Goal: Task Accomplishment & Management: Use online tool/utility

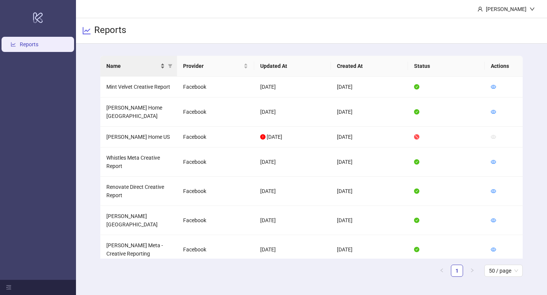
click at [160, 69] on div "Name" at bounding box center [135, 66] width 59 height 8
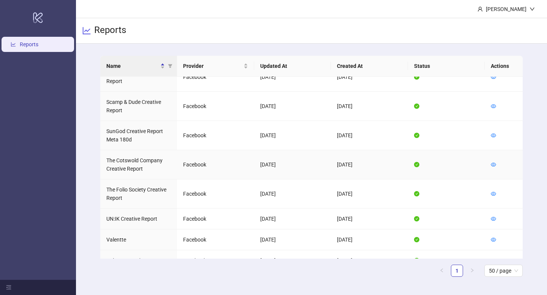
scroll to position [474, 0]
click at [495, 237] on icon "eye" at bounding box center [492, 239] width 5 height 5
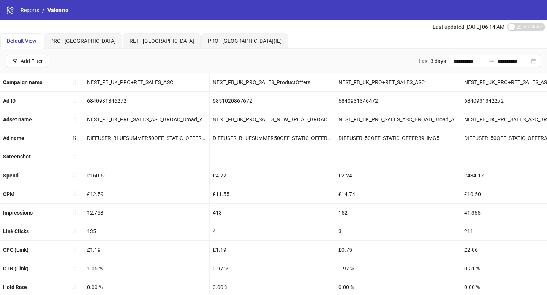
click at [426, 60] on div "Last 3 days" at bounding box center [430, 61] width 35 height 12
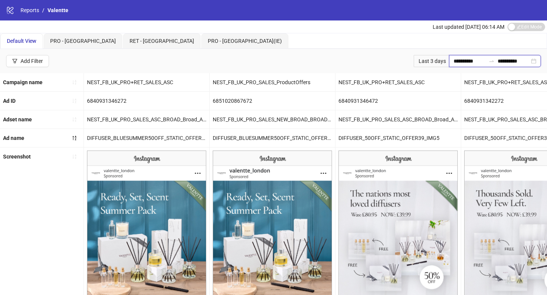
click at [453, 60] on input "**********" at bounding box center [469, 61] width 32 height 8
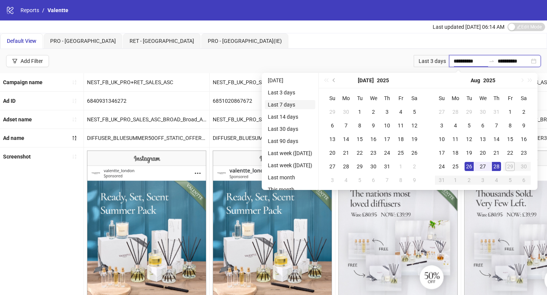
type input "**********"
click at [300, 103] on li "Last 7 days" at bounding box center [290, 104] width 50 height 9
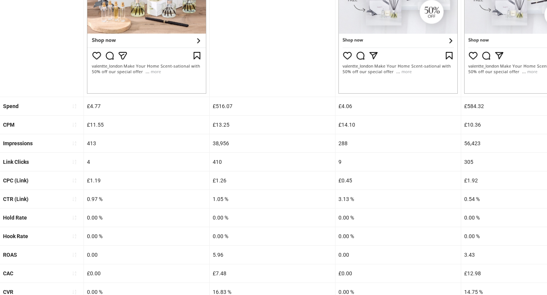
scroll to position [267, 0]
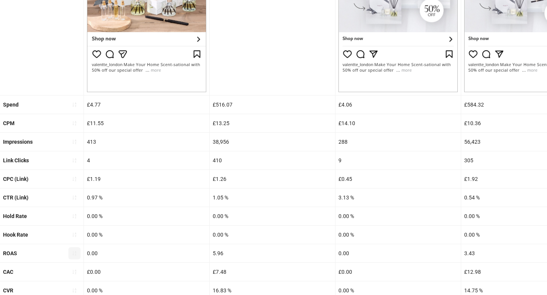
click at [74, 249] on button "button" at bounding box center [74, 254] width 12 height 12
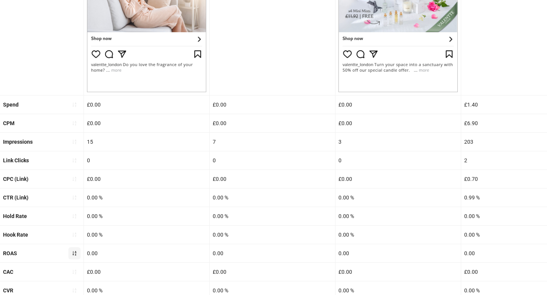
click at [74, 257] on button "button" at bounding box center [74, 254] width 12 height 12
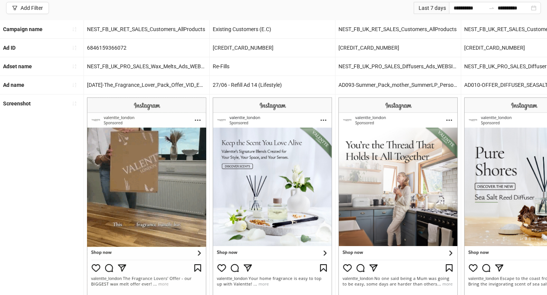
scroll to position [49, 0]
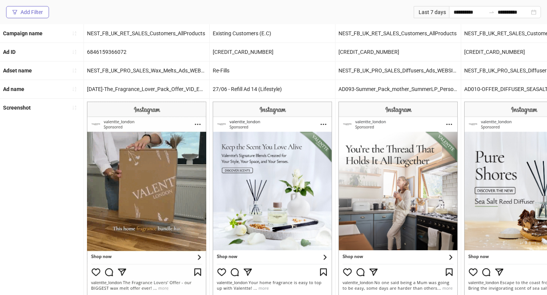
click at [33, 11] on div "Add Filter" at bounding box center [31, 12] width 22 height 6
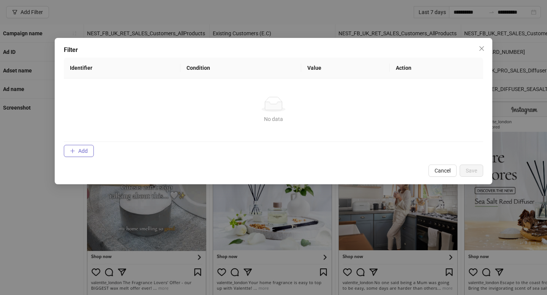
click at [83, 151] on span "Add" at bounding box center [82, 151] width 9 height 6
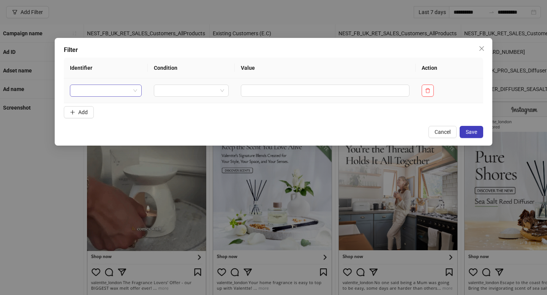
click at [117, 89] on input "search" at bounding box center [102, 90] width 56 height 11
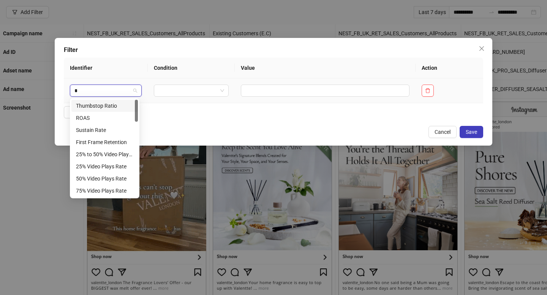
type input "**"
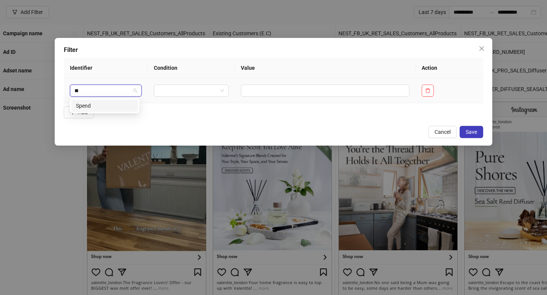
click at [104, 103] on div "Spend" at bounding box center [104, 106] width 57 height 8
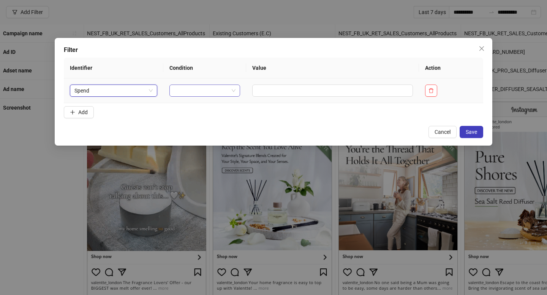
click at [212, 90] on input "search" at bounding box center [201, 90] width 55 height 11
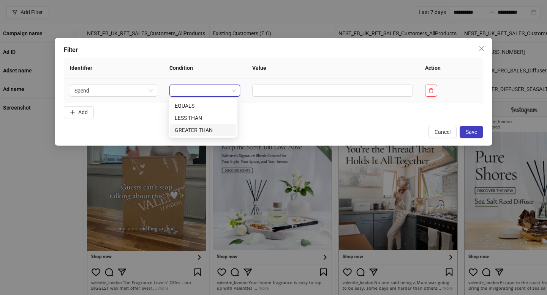
click at [218, 129] on div "GREATER THAN" at bounding box center [203, 130] width 57 height 8
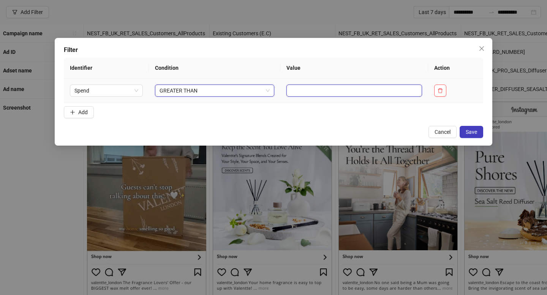
click at [289, 88] on input "text" at bounding box center [354, 91] width 136 height 12
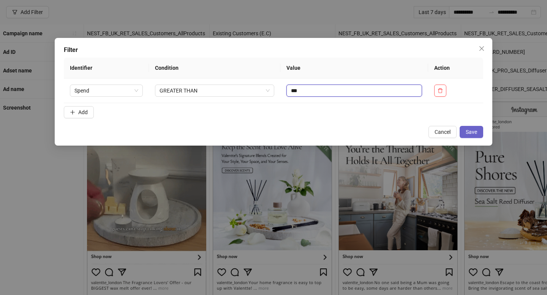
type input "***"
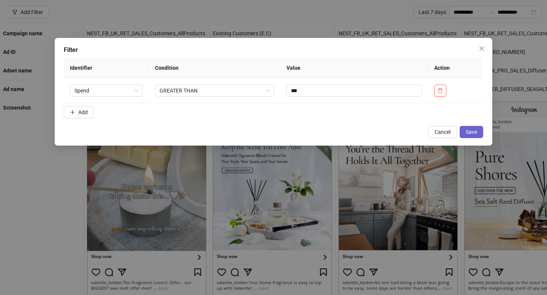
click at [475, 136] on button "Save" at bounding box center [471, 132] width 24 height 12
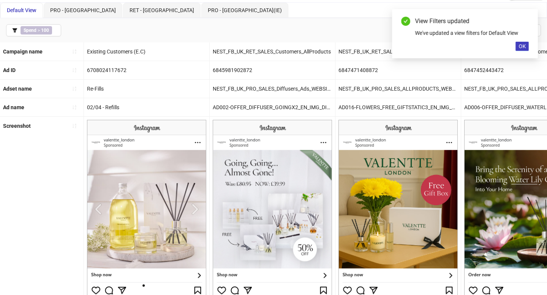
scroll to position [0, 0]
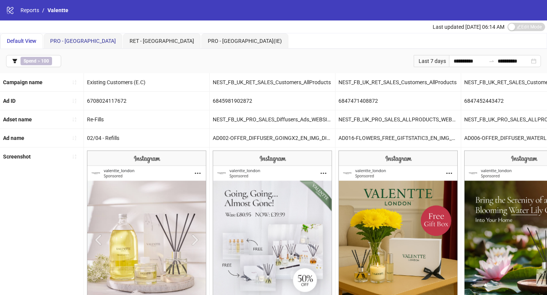
click at [68, 38] on span "PRO - [GEOGRAPHIC_DATA]" at bounding box center [83, 41] width 66 height 6
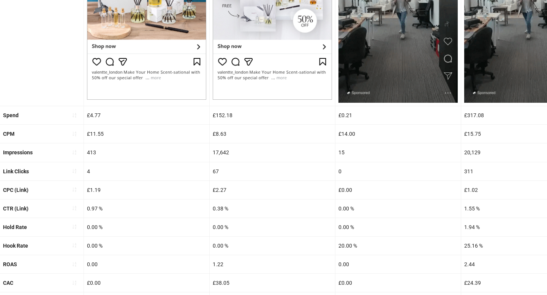
scroll to position [287, 0]
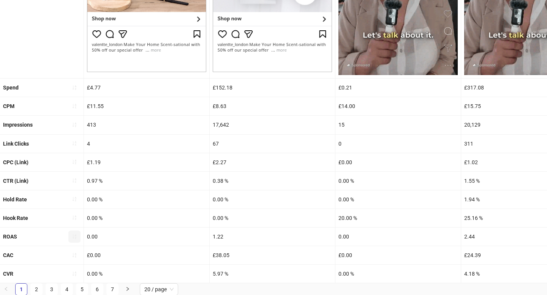
click at [78, 239] on button "button" at bounding box center [74, 237] width 12 height 12
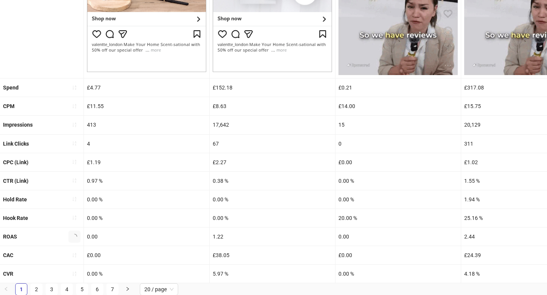
click at [74, 237] on icon "loading" at bounding box center [74, 236] width 7 height 7
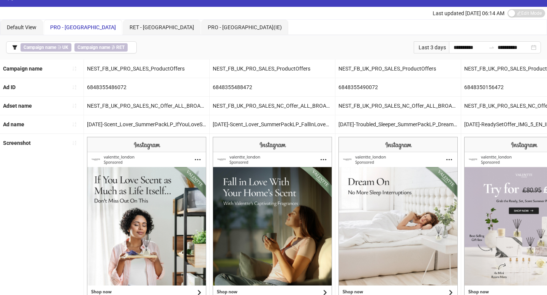
scroll to position [0, 0]
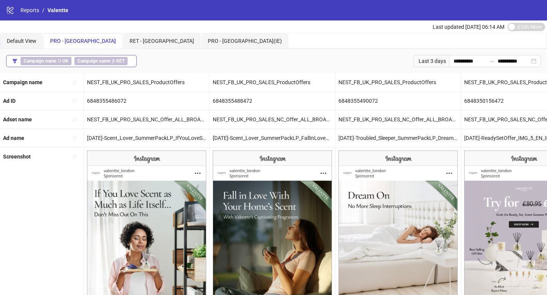
click at [133, 60] on button "Campaign name ∋ UK Campaign name ∌ RET" at bounding box center [71, 61] width 131 height 12
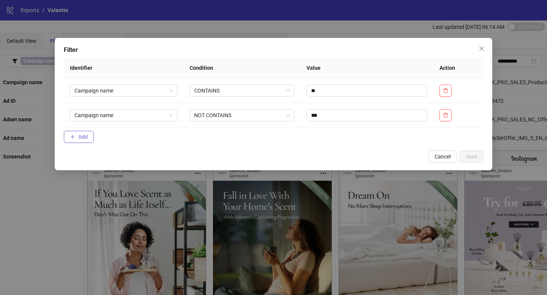
click at [79, 135] on span "Add" at bounding box center [82, 137] width 9 height 6
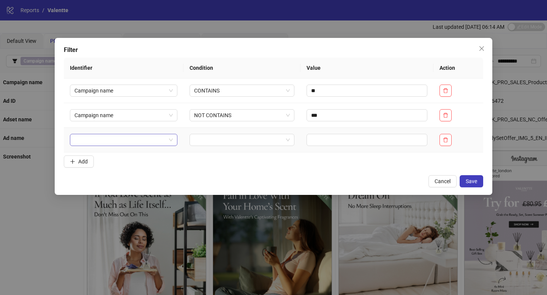
click at [93, 138] on input "search" at bounding box center [119, 139] width 91 height 11
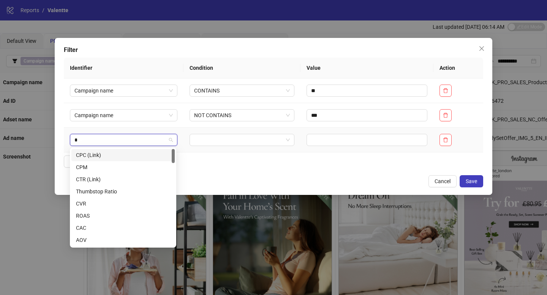
type input "**"
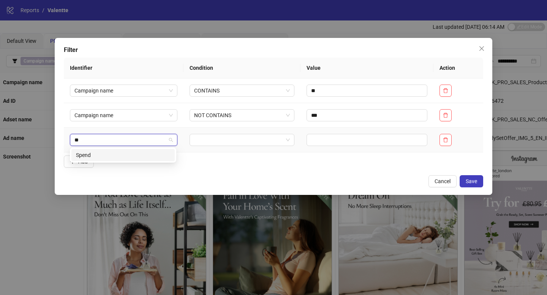
click at [106, 155] on div "Spend" at bounding box center [123, 155] width 94 height 8
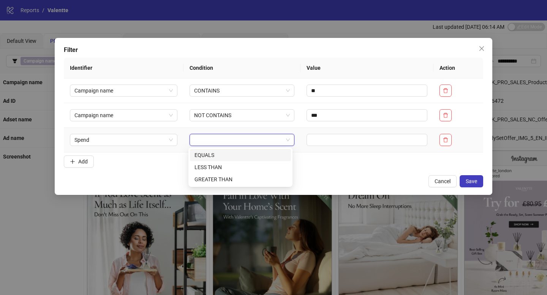
click at [221, 142] on input "search" at bounding box center [238, 139] width 89 height 11
click at [236, 181] on div "GREATER THAN" at bounding box center [240, 179] width 92 height 8
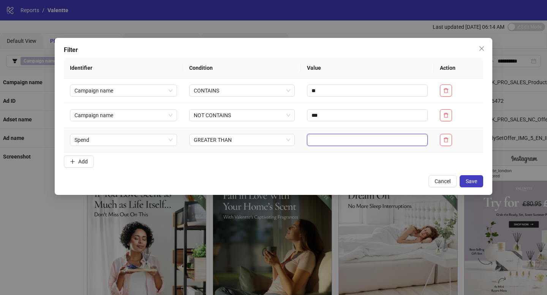
click at [328, 144] on input "text" at bounding box center [367, 140] width 121 height 12
type input "***"
click at [474, 187] on button "Save" at bounding box center [471, 181] width 24 height 12
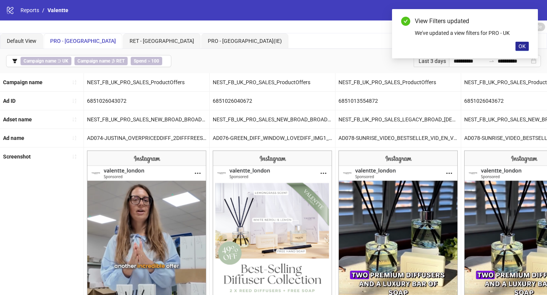
click at [519, 48] on span "OK" at bounding box center [521, 46] width 7 height 6
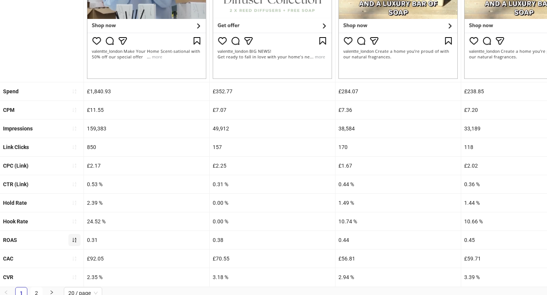
scroll to position [281, 0]
click at [73, 241] on icon "sort-ascending" at bounding box center [75, 240] width 4 height 5
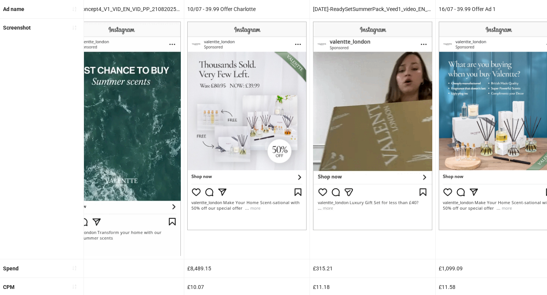
scroll to position [0, 1282]
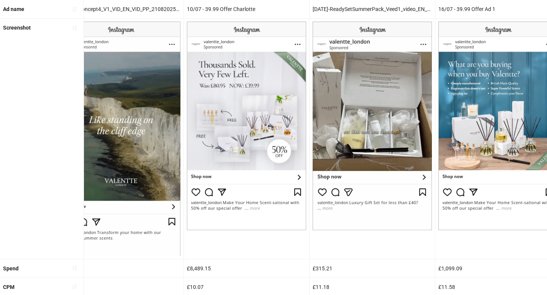
click at [188, 133] on img at bounding box center [246, 126] width 119 height 209
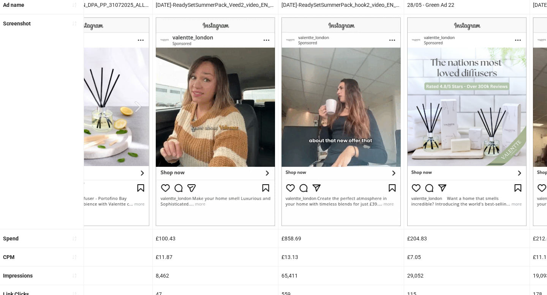
scroll to position [284, 0]
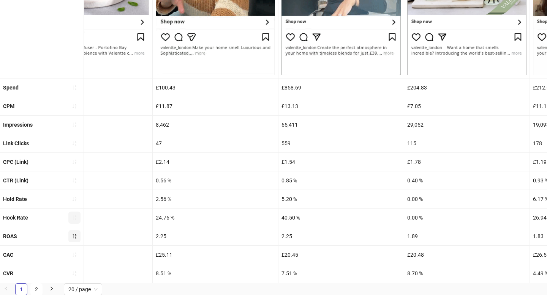
click at [75, 215] on icon "sort-ascending" at bounding box center [74, 217] width 5 height 5
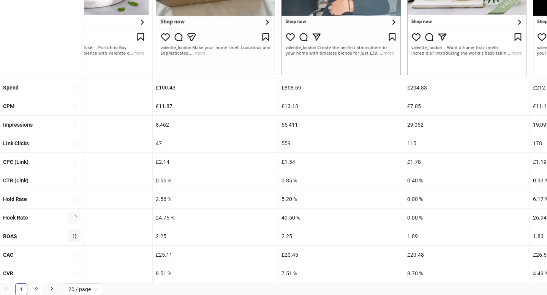
click at [75, 215] on icon "loading" at bounding box center [74, 218] width 6 height 6
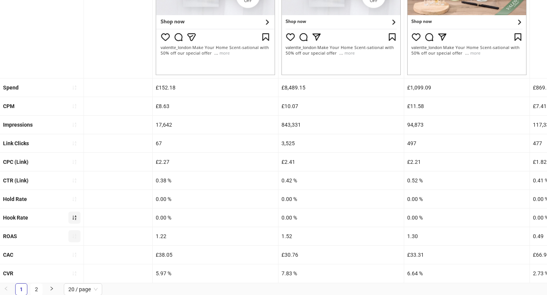
click at [76, 218] on icon "sort-ascending" at bounding box center [75, 218] width 4 height 5
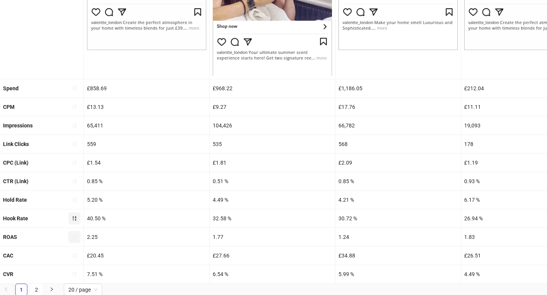
scroll to position [310, 0]
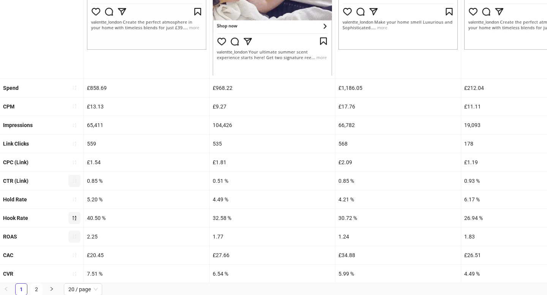
click at [76, 182] on icon "sort-ascending" at bounding box center [75, 181] width 4 height 5
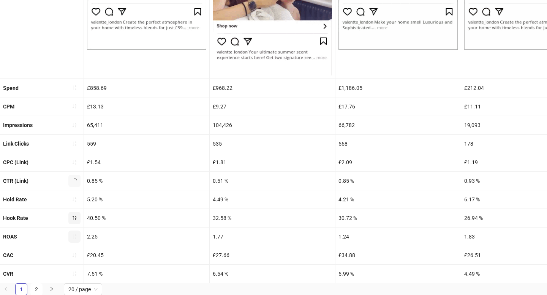
click at [76, 182] on icon "loading" at bounding box center [74, 181] width 6 height 6
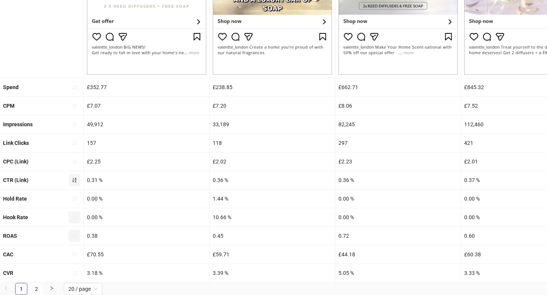
scroll to position [284, 0]
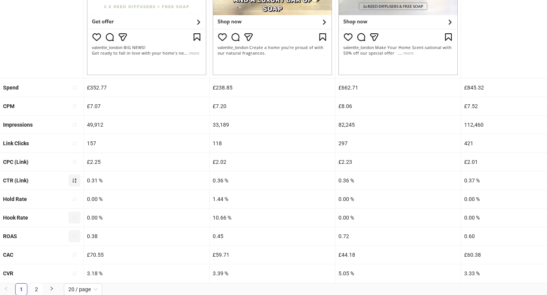
click at [76, 182] on icon "sort-ascending" at bounding box center [74, 180] width 5 height 5
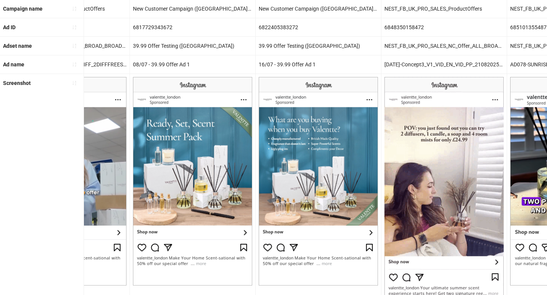
scroll to position [0, 2050]
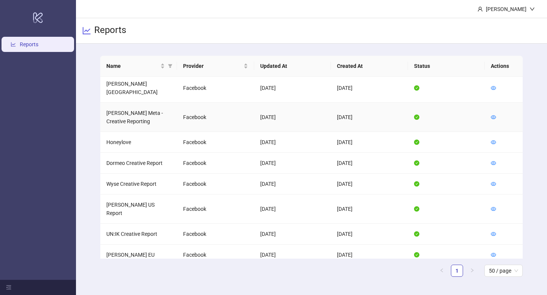
scroll to position [133, 0]
click at [493, 160] on icon "eye" at bounding box center [492, 162] width 5 height 5
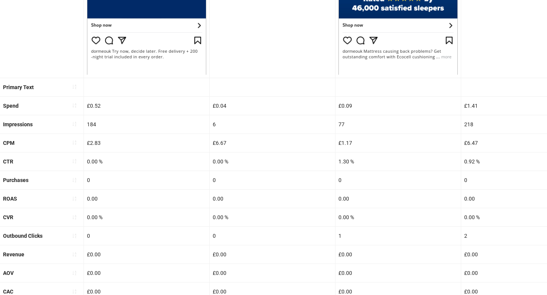
scroll to position [291, 0]
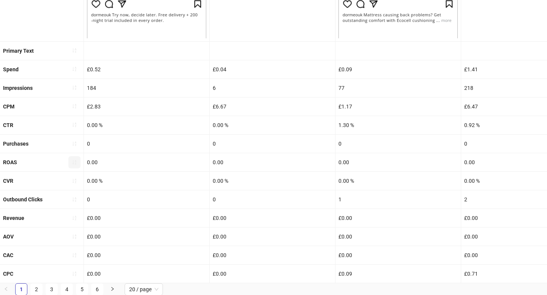
click at [77, 163] on button "button" at bounding box center [74, 162] width 12 height 12
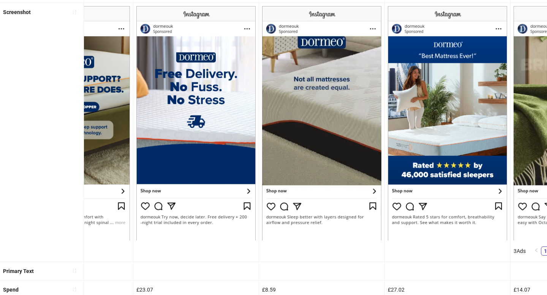
scroll to position [0, 204]
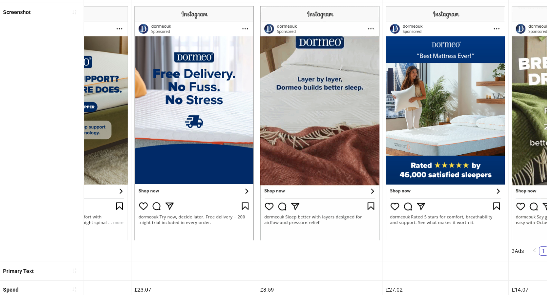
drag, startPoint x: 314, startPoint y: 158, endPoint x: 162, endPoint y: 4, distance: 216.4
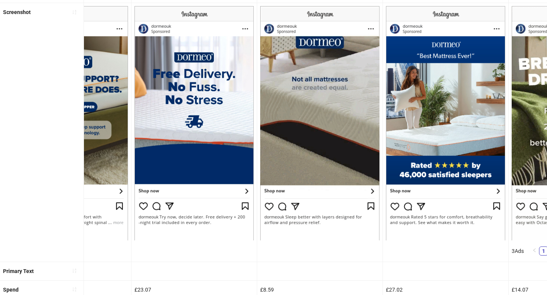
click at [0, 0] on ul "Ad name AD033-SOCIAL-PROOF-8/10_EN_IMG_HP_20062025_ALLG_CC_SC1_None_CONVERSION …" at bounding box center [273, 244] width 547 height 520
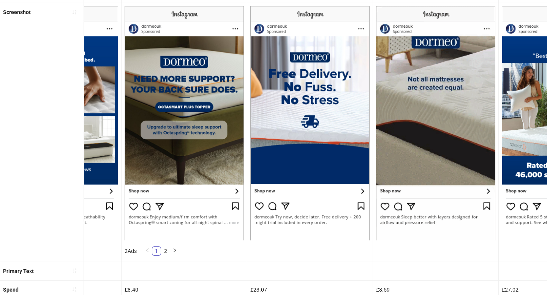
scroll to position [0, 104]
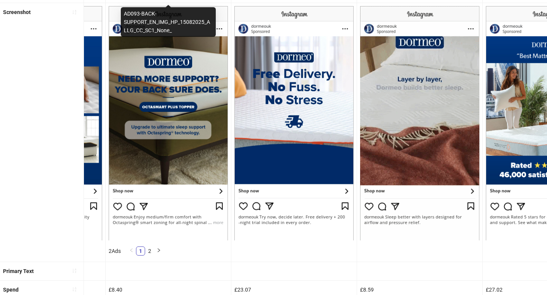
drag, startPoint x: 423, startPoint y: 123, endPoint x: 107, endPoint y: 1, distance: 339.4
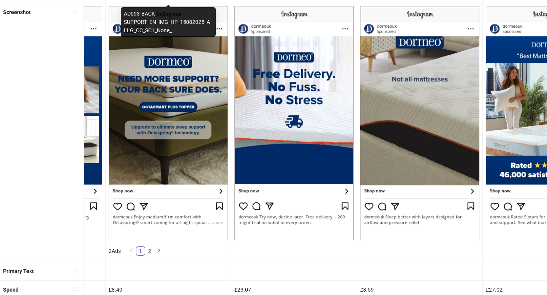
click at [0, 0] on ul "Ad name AD033-SOCIAL-PROOF-8/10_EN_IMG_HP_20062025_ALLG_CC_SC1_None_CONVERSION …" at bounding box center [273, 244] width 547 height 520
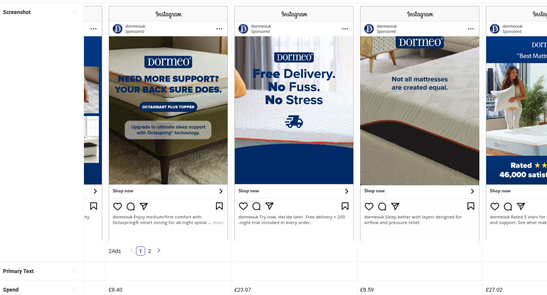
scroll to position [0, 0]
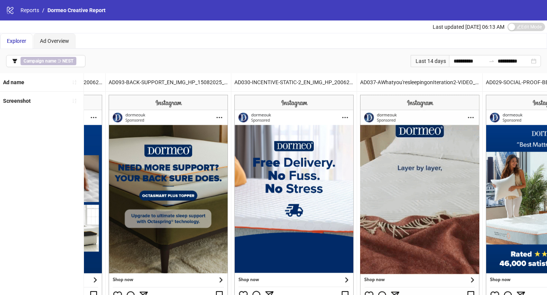
drag, startPoint x: 322, startPoint y: 69, endPoint x: 328, endPoint y: 69, distance: 5.7
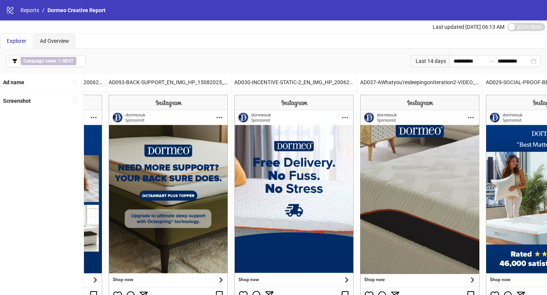
click at [323, 69] on div "**********" at bounding box center [273, 61] width 547 height 24
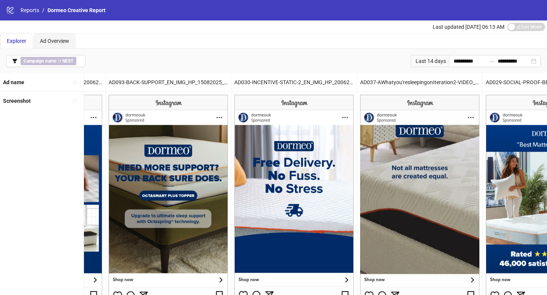
click at [430, 60] on div "Last 14 days" at bounding box center [429, 61] width 38 height 12
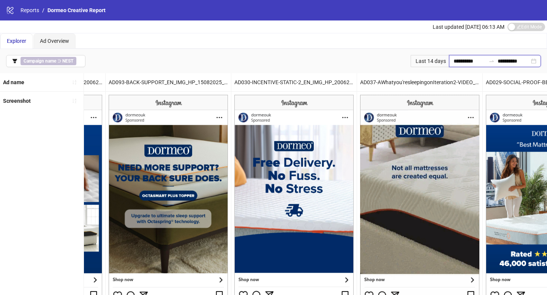
click at [455, 60] on input "**********" at bounding box center [469, 61] width 32 height 8
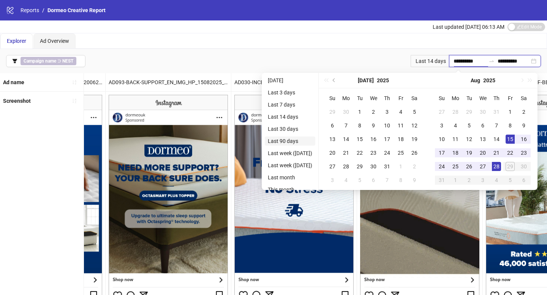
type input "**********"
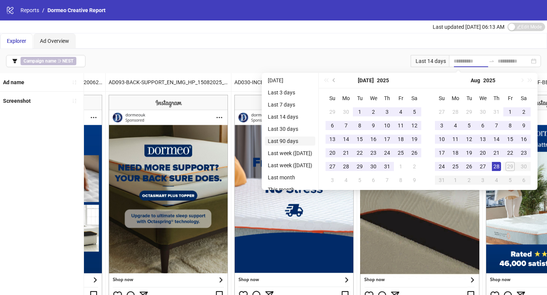
click at [301, 139] on li "Last 90 days" at bounding box center [290, 141] width 50 height 9
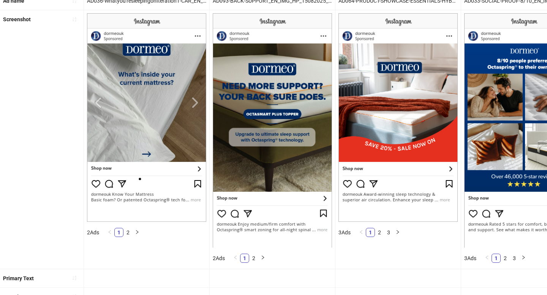
scroll to position [80, 0]
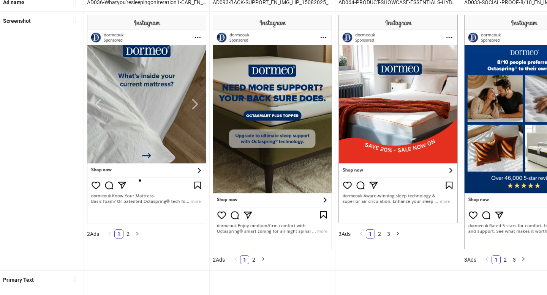
click at [194, 107] on img at bounding box center [146, 119] width 119 height 209
click at [194, 105] on img at bounding box center [146, 119] width 119 height 209
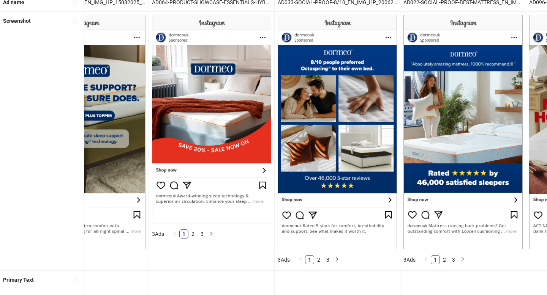
scroll to position [0, 187]
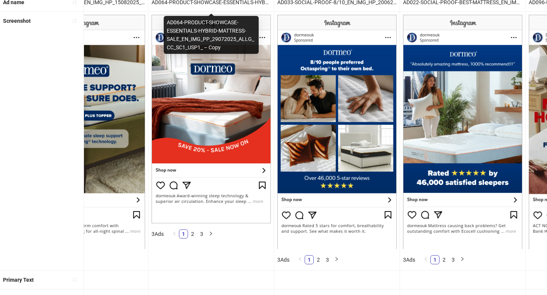
drag, startPoint x: 441, startPoint y: 132, endPoint x: 182, endPoint y: 3, distance: 289.6
click at [0, 0] on ul "Ad name AD036-Whatyou'resleepingonIteration1-CAR_EN_CAR_HP_11072025_ALLG_CC_SC1…" at bounding box center [273, 253] width 547 height 520
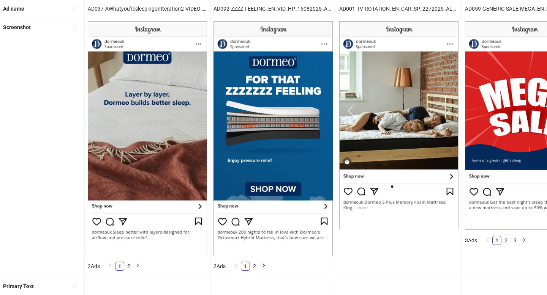
scroll to position [73, 0]
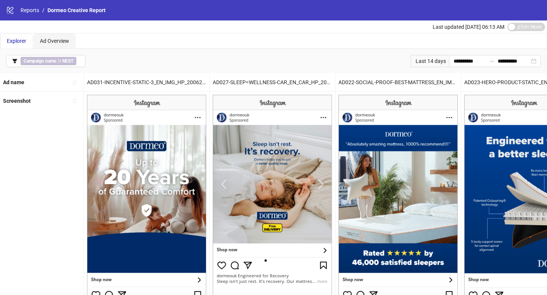
click at [432, 60] on div "Last 14 days" at bounding box center [429, 61] width 38 height 12
click at [454, 63] on input "**********" at bounding box center [469, 61] width 32 height 8
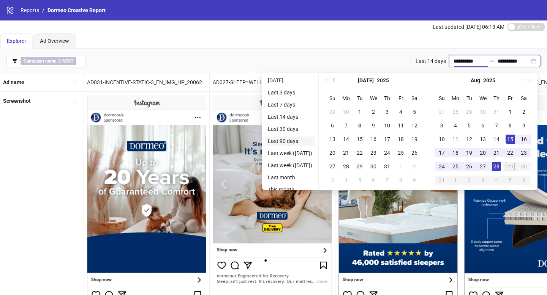
type input "**********"
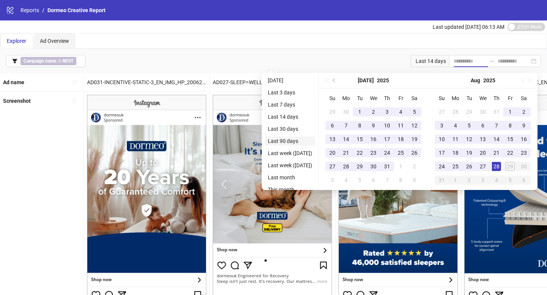
click at [308, 139] on li "Last 90 days" at bounding box center [290, 141] width 50 height 9
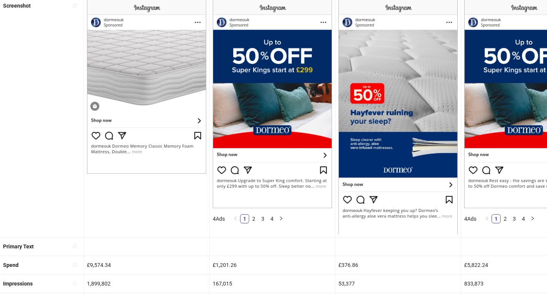
scroll to position [44, 0]
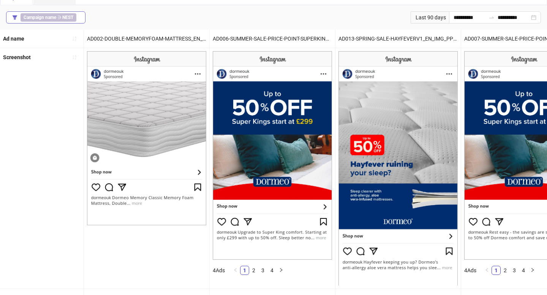
click at [80, 21] on button "Campaign name ∋ NEST" at bounding box center [45, 17] width 79 height 12
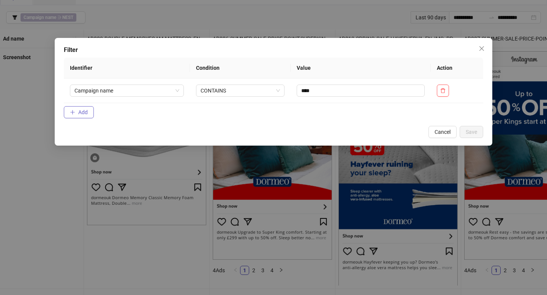
click at [88, 109] on button "Add" at bounding box center [79, 112] width 30 height 12
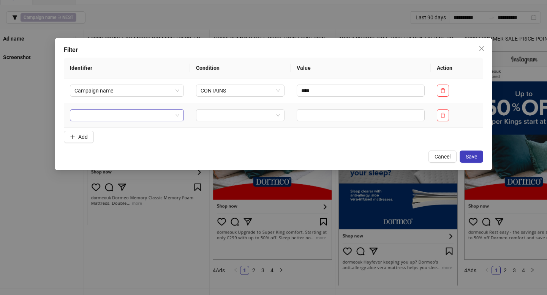
click at [114, 116] on input "search" at bounding box center [123, 115] width 98 height 11
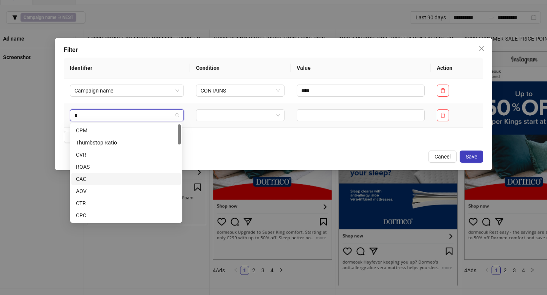
type input "**"
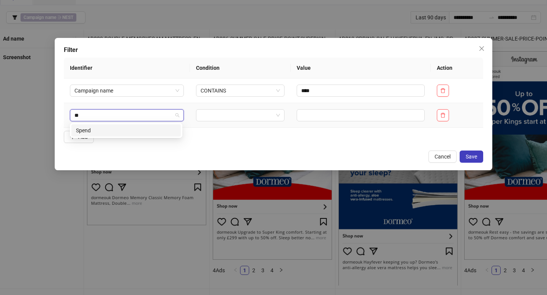
click at [115, 131] on div "Spend" at bounding box center [126, 130] width 100 height 8
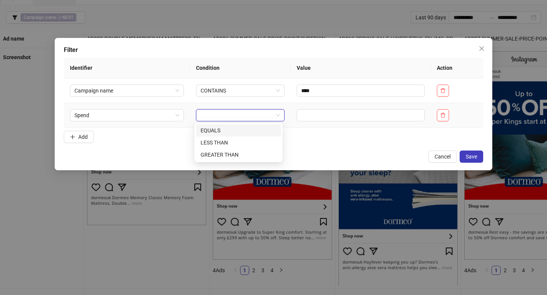
click at [220, 113] on input "search" at bounding box center [236, 115] width 73 height 11
click at [233, 154] on div "GREATER THAN" at bounding box center [238, 155] width 76 height 8
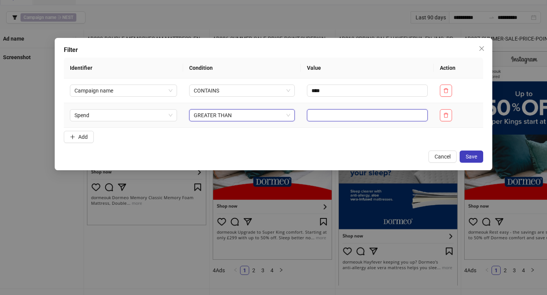
click at [321, 115] on input "text" at bounding box center [367, 115] width 121 height 12
type input "***"
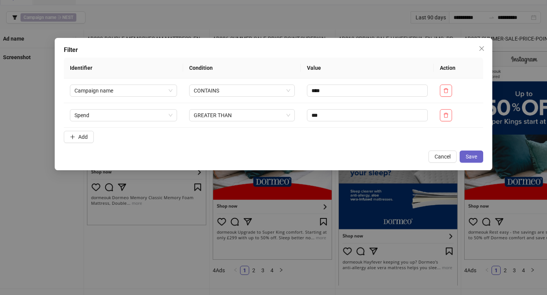
click at [468, 153] on button "Save" at bounding box center [471, 157] width 24 height 12
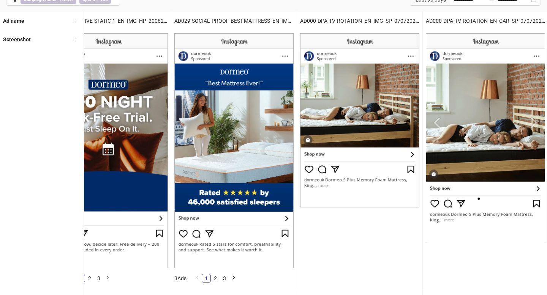
scroll to position [0, 1425]
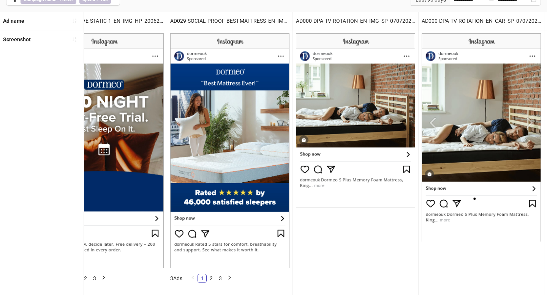
drag, startPoint x: 309, startPoint y: 134, endPoint x: 214, endPoint y: 7, distance: 158.7
click at [0, 0] on div "**********" at bounding box center [273, 265] width 547 height 556
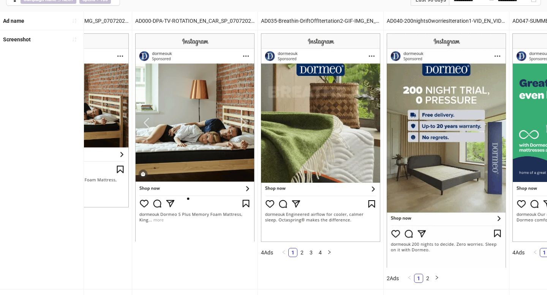
scroll to position [0, 1719]
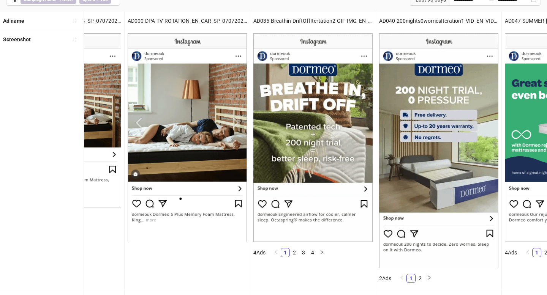
drag, startPoint x: 288, startPoint y: 130, endPoint x: 242, endPoint y: 0, distance: 137.8
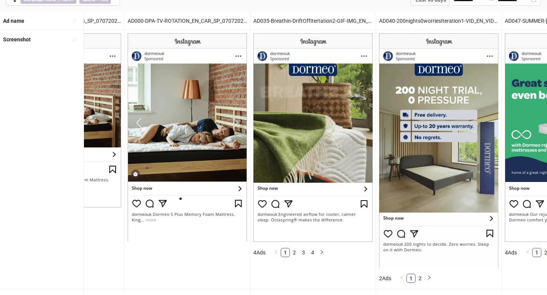
click at [0, 0] on div "**********" at bounding box center [273, 265] width 547 height 556
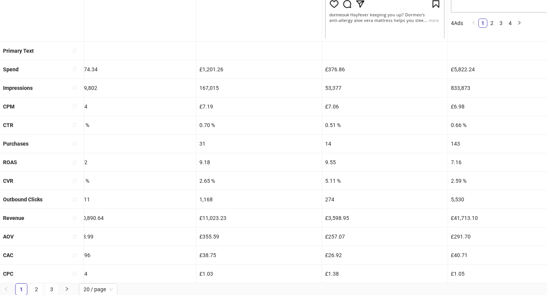
scroll to position [0, 0]
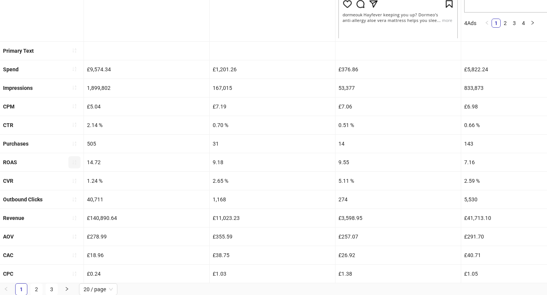
click at [71, 162] on button "button" at bounding box center [74, 162] width 12 height 12
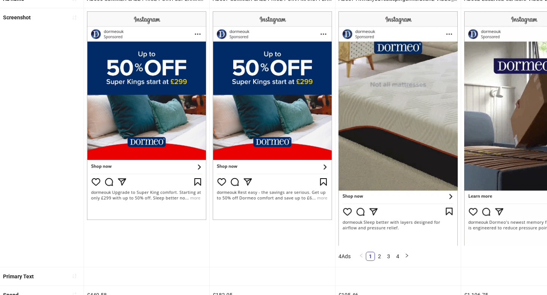
scroll to position [291, 0]
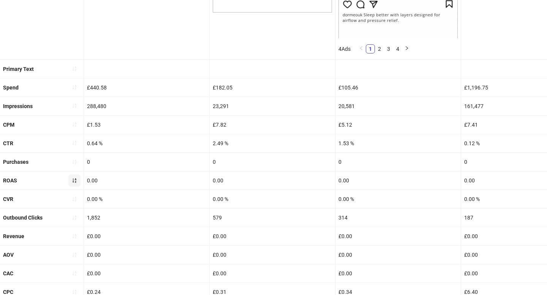
click at [69, 181] on button "button" at bounding box center [74, 181] width 12 height 12
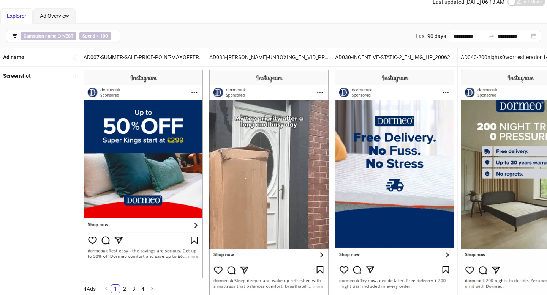
scroll to position [0, 2050]
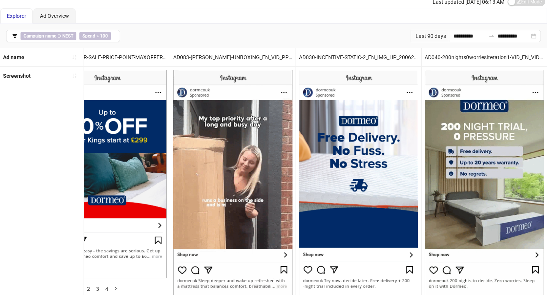
click at [213, 142] on img at bounding box center [232, 187] width 119 height 234
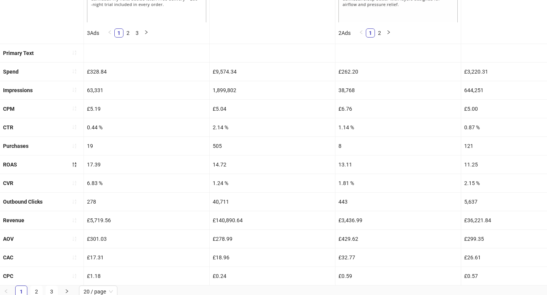
scroll to position [309, 0]
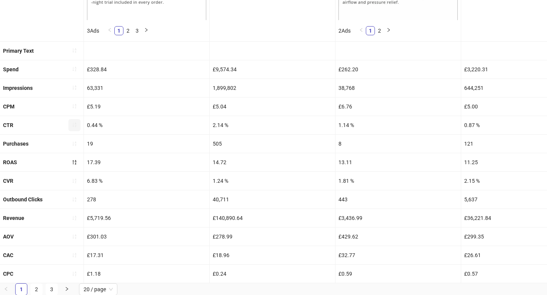
click at [78, 124] on button "button" at bounding box center [74, 125] width 12 height 12
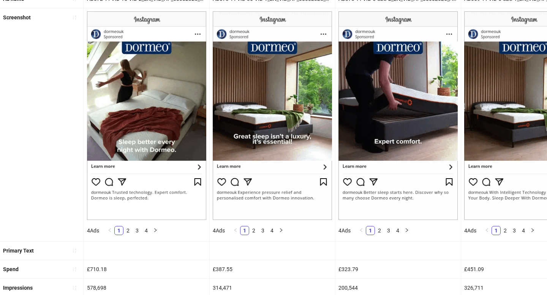
scroll to position [284, 0]
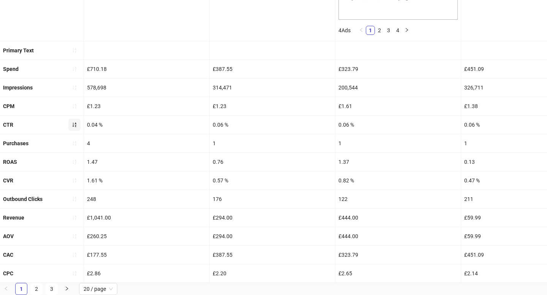
click at [78, 124] on button "button" at bounding box center [74, 125] width 12 height 12
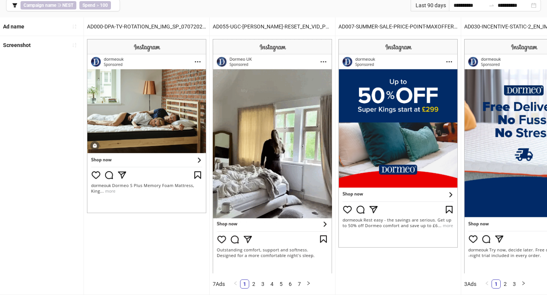
scroll to position [57, 0]
